Goal: Task Accomplishment & Management: Use online tool/utility

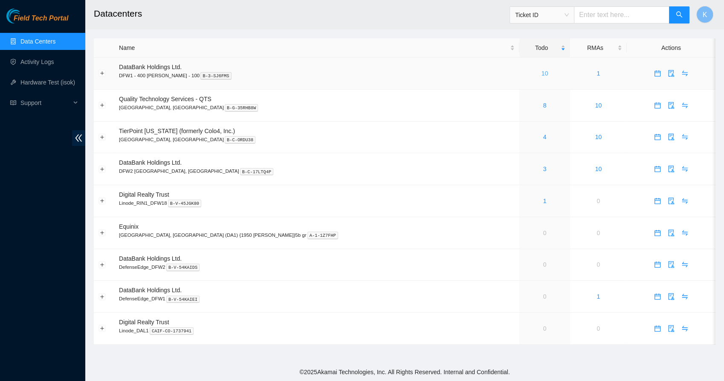
click at [542, 75] on link "10" at bounding box center [545, 73] width 7 height 7
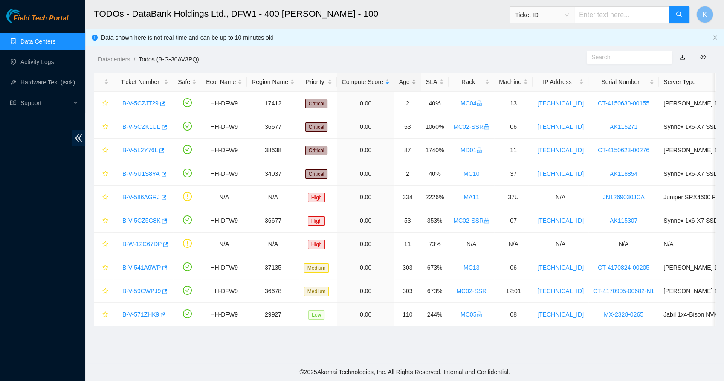
click at [404, 86] on div "Age" at bounding box center [407, 81] width 17 height 9
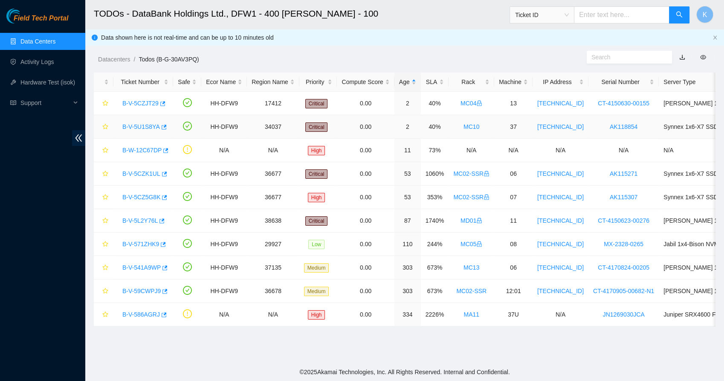
click at [143, 128] on link "B-V-5U1S8YA" at bounding box center [141, 126] width 38 height 7
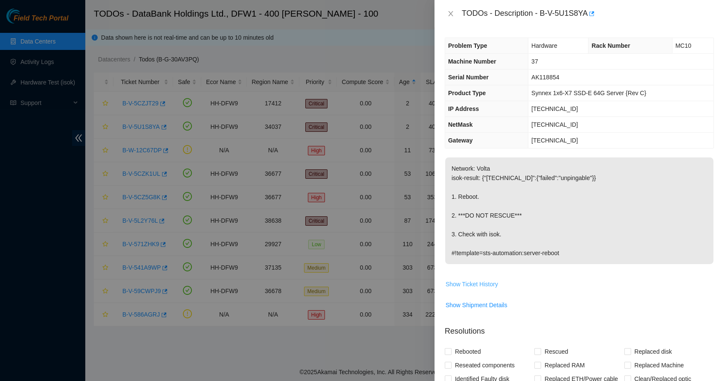
click at [465, 278] on button "Show Ticket History" at bounding box center [471, 284] width 53 height 14
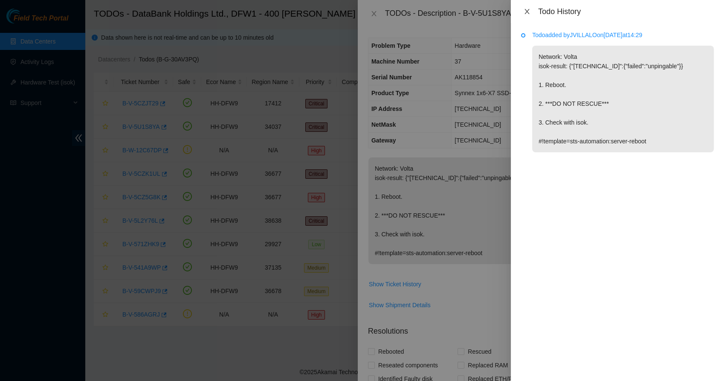
click at [523, 15] on button "Close" at bounding box center [527, 12] width 12 height 8
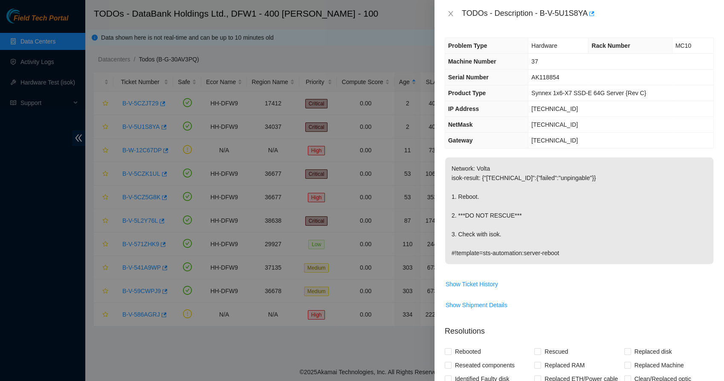
scroll to position [179, 0]
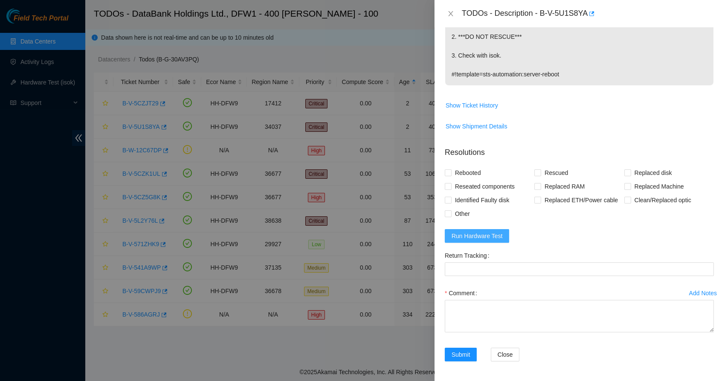
click at [469, 236] on span "Run Hardware Test" at bounding box center [477, 235] width 51 height 9
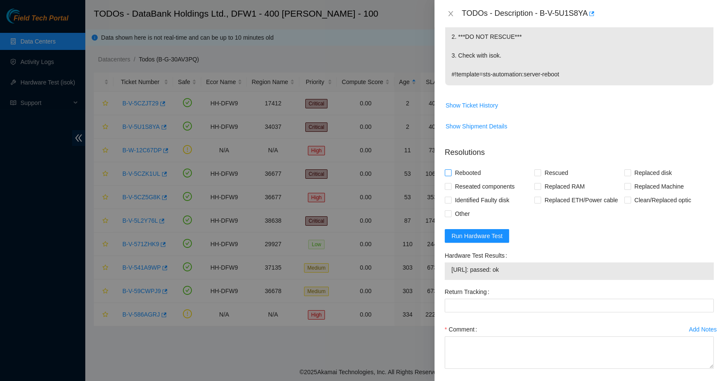
click at [450, 173] on input "Rebooted" at bounding box center [448, 172] width 6 height 6
checkbox input "true"
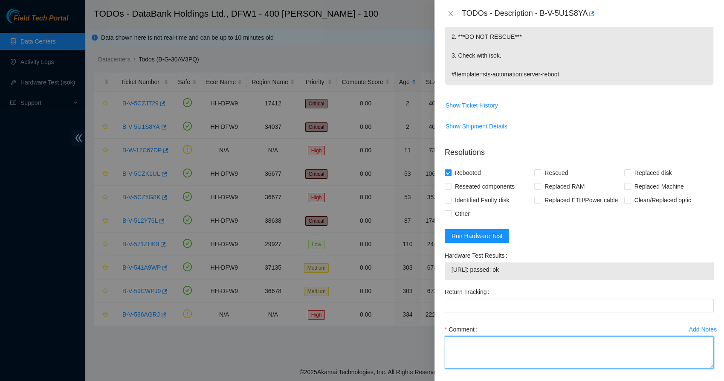
click at [477, 343] on textarea "Comment" at bounding box center [579, 352] width 269 height 32
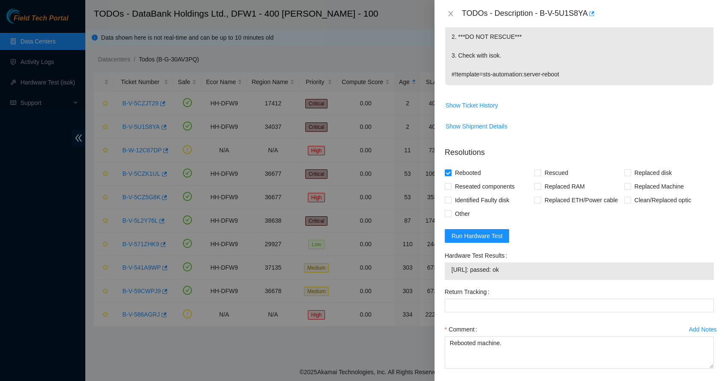
drag, startPoint x: 521, startPoint y: 269, endPoint x: 446, endPoint y: 266, distance: 75.1
click at [446, 266] on div "[URL]: passed: ok" at bounding box center [579, 270] width 269 height 17
copy tbody "[URL]: passed: ok"
click at [513, 360] on textarea "Rebooted machine." at bounding box center [579, 352] width 269 height 32
paste textarea "[URL]: passed: ok"
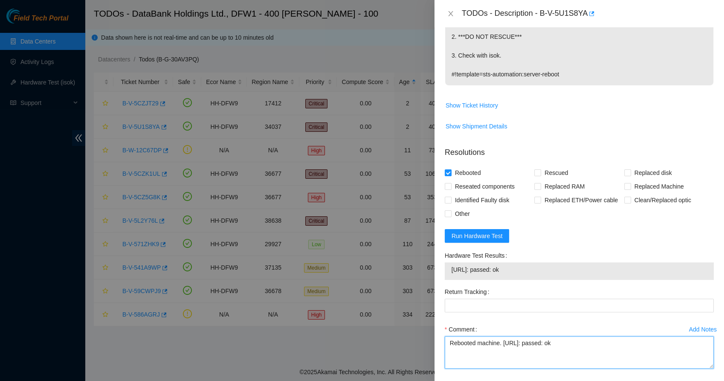
scroll to position [215, 0]
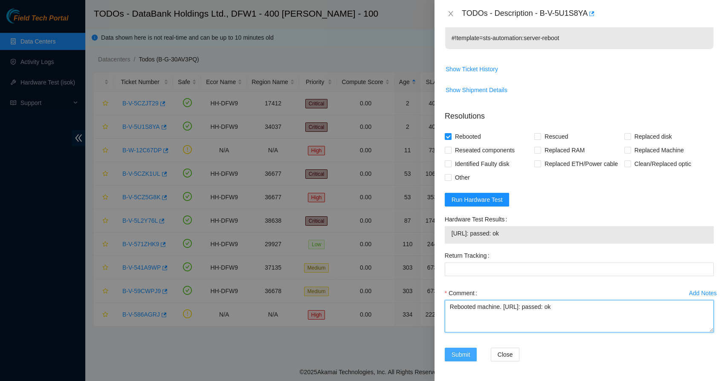
type textarea "Rebooted machine. [URL]: passed: ok"
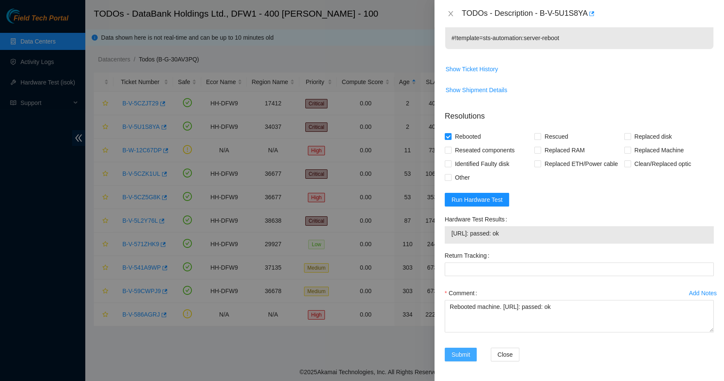
click at [455, 357] on span "Submit" at bounding box center [461, 354] width 19 height 9
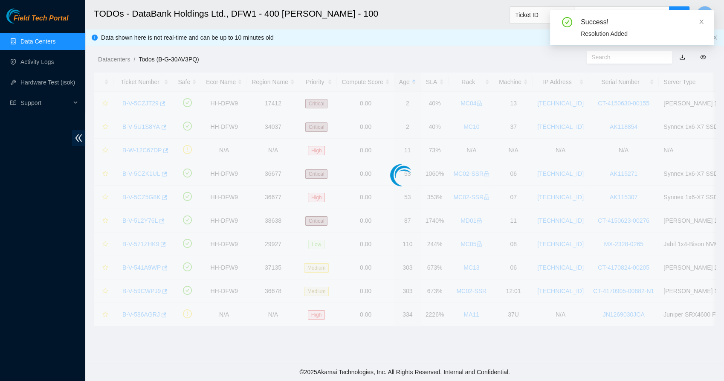
scroll to position [192, 0]
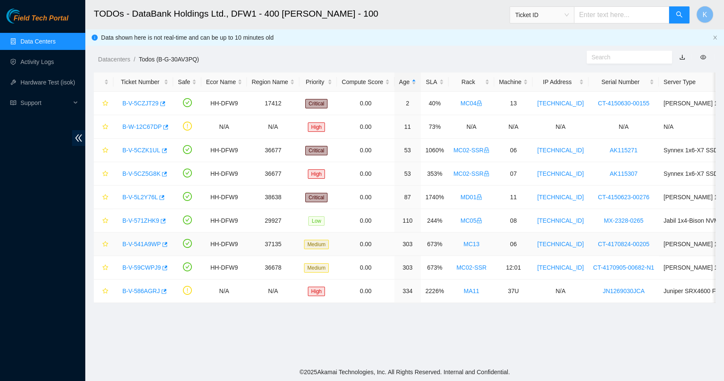
click at [139, 241] on link "B-V-541A9WP" at bounding box center [141, 244] width 38 height 7
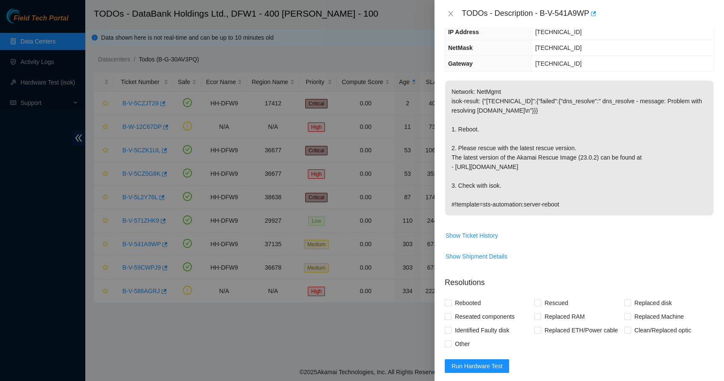
scroll to position [93, 0]
click at [471, 361] on span "Run Hardware Test" at bounding box center [477, 365] width 51 height 9
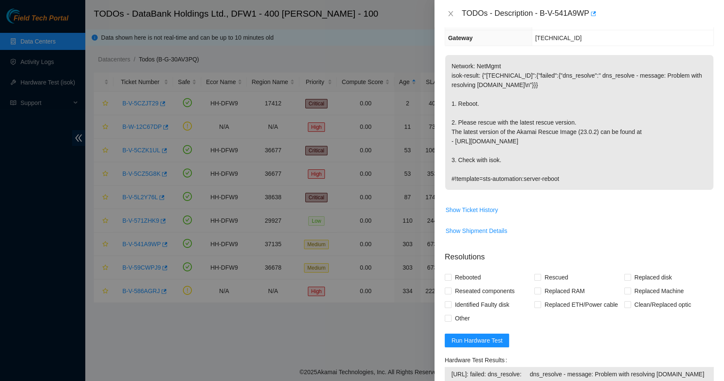
scroll to position [0, 0]
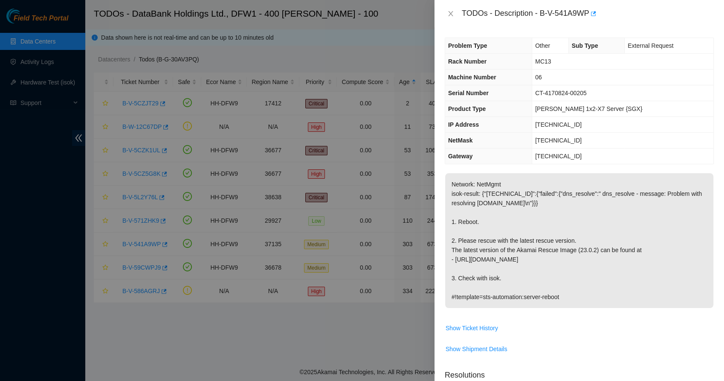
click at [499, 137] on th "NetMask" at bounding box center [488, 141] width 87 height 16
